Goal: Find specific page/section: Find specific page/section

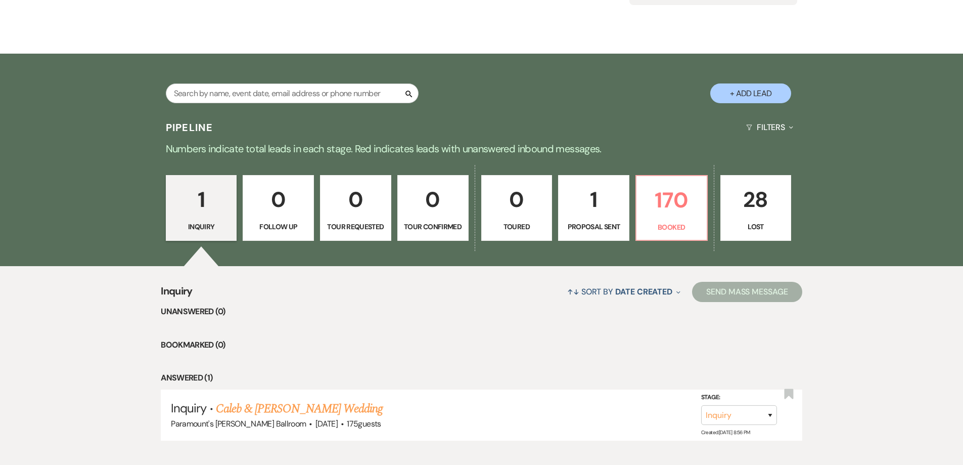
scroll to position [51, 0]
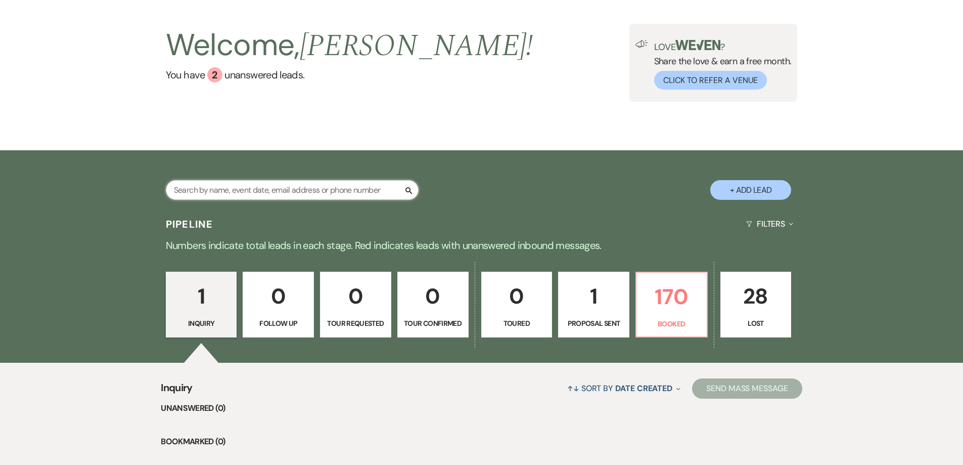
click at [258, 191] on input "text" at bounding box center [292, 190] width 253 height 20
type input "[PERSON_NAME]"
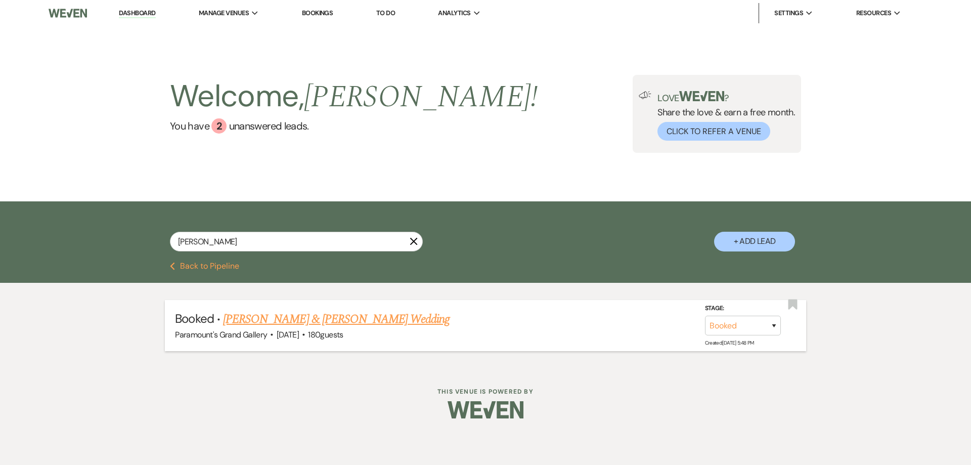
click at [381, 313] on link "[PERSON_NAME] & [PERSON_NAME] Wedding" at bounding box center [336, 319] width 227 height 18
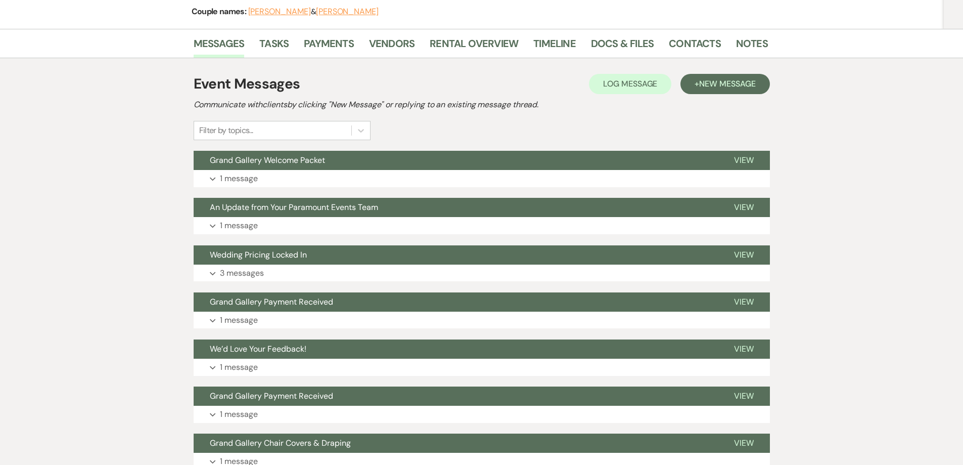
scroll to position [152, 0]
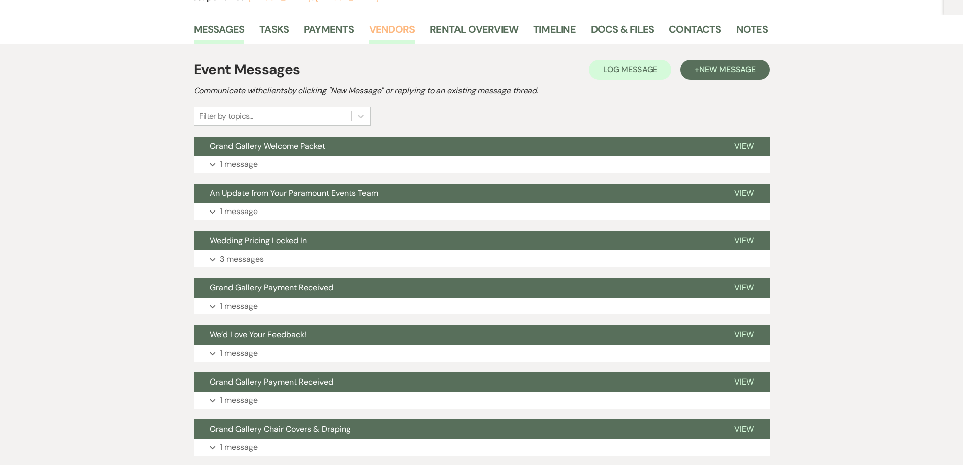
click at [408, 29] on link "Vendors" at bounding box center [392, 32] width 46 height 22
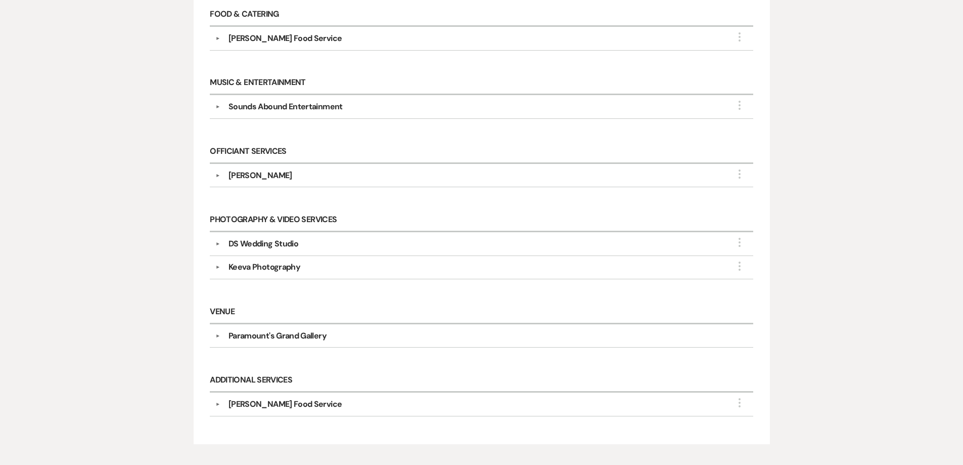
scroll to position [607, 0]
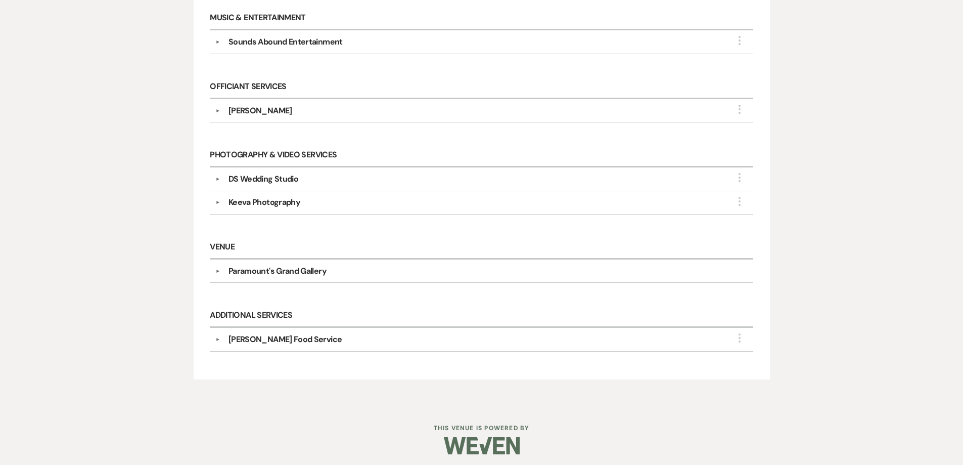
click at [292, 179] on div "DS Wedding Studio" at bounding box center [264, 179] width 70 height 12
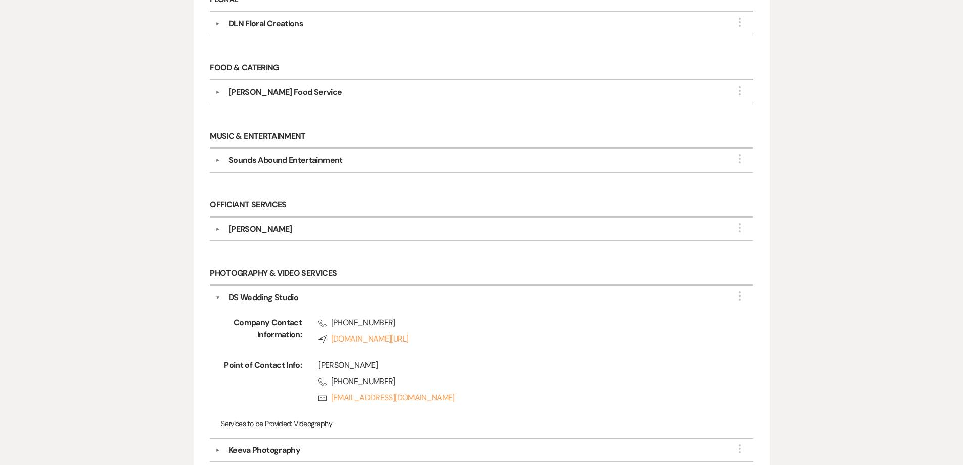
scroll to position [488, 0]
click at [216, 294] on button "▼" at bounding box center [217, 298] width 5 height 12
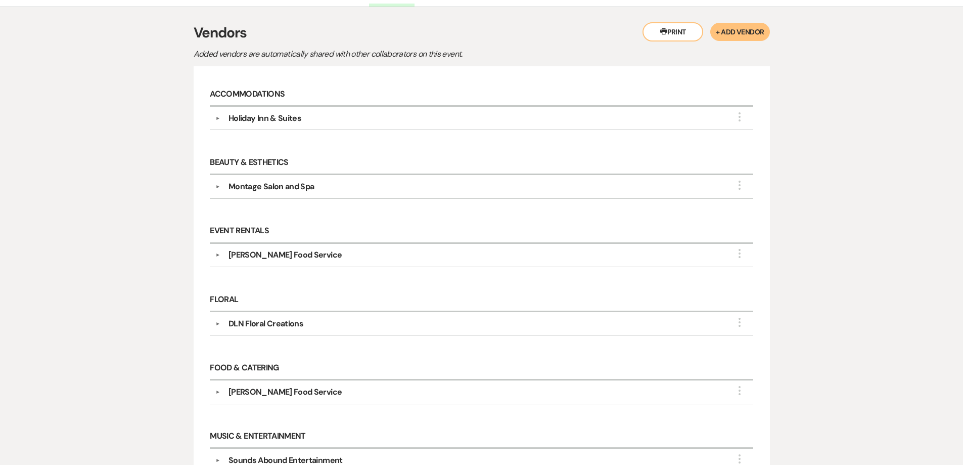
scroll to position [185, 0]
